Goal: Transaction & Acquisition: Book appointment/travel/reservation

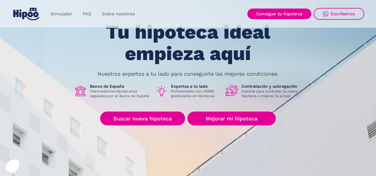
scroll to position [37, 0]
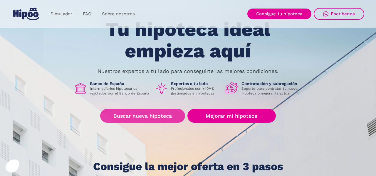
click at [140, 117] on link "Buscar nueva hipoteca" at bounding box center [142, 116] width 85 height 14
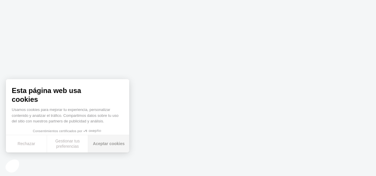
click at [114, 146] on button "Aceptar cookies" at bounding box center [108, 143] width 41 height 17
